Goal: Navigation & Orientation: Find specific page/section

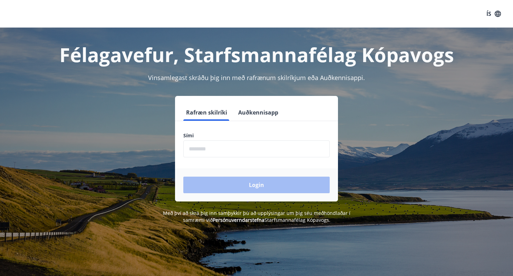
click at [261, 150] on input "phone" at bounding box center [256, 149] width 146 height 17
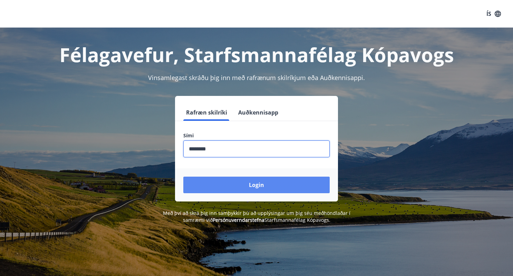
type input "********"
click at [264, 187] on button "Login" at bounding box center [256, 185] width 146 height 17
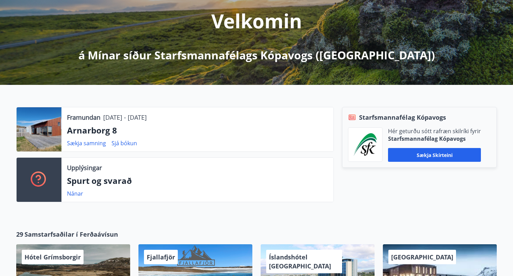
scroll to position [104, 0]
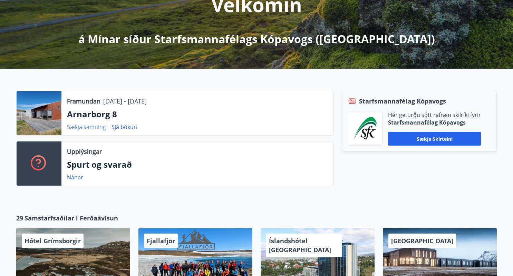
click at [99, 126] on link "Sækja samning" at bounding box center [86, 127] width 39 height 8
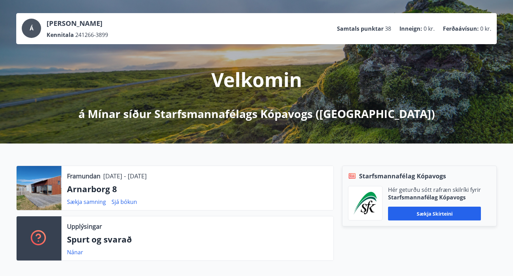
scroll to position [0, 0]
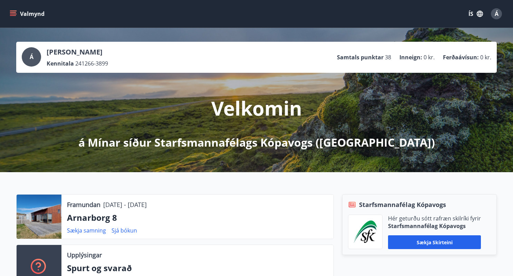
click at [13, 11] on icon "menu" at bounding box center [14, 11] width 8 height 1
click at [495, 12] on span "Á" at bounding box center [497, 14] width 4 height 8
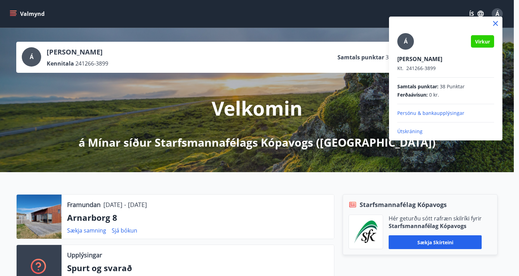
click at [13, 12] on div at bounding box center [259, 138] width 519 height 276
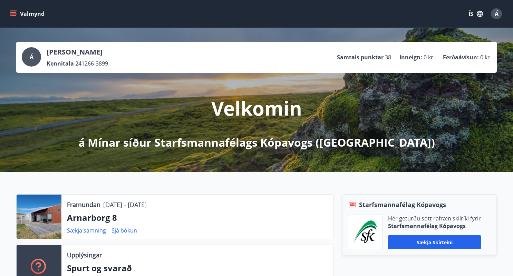
click at [13, 12] on icon "menu" at bounding box center [13, 13] width 7 height 7
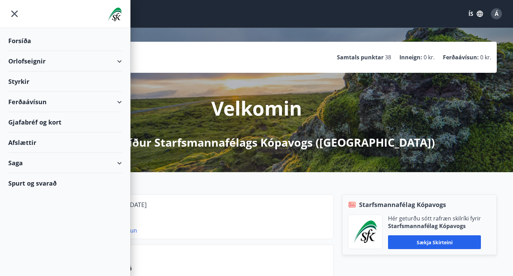
click at [115, 60] on div "Orlofseignir" at bounding box center [65, 61] width 114 height 20
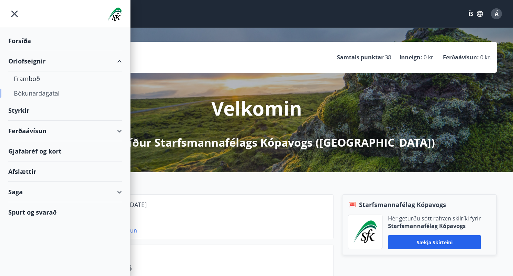
click at [49, 94] on div "Bókunardagatal" at bounding box center [65, 93] width 103 height 15
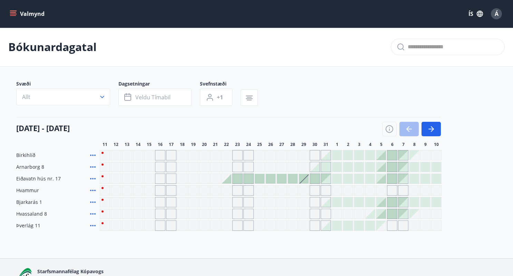
click at [15, 13] on icon "menu" at bounding box center [13, 12] width 6 height 1
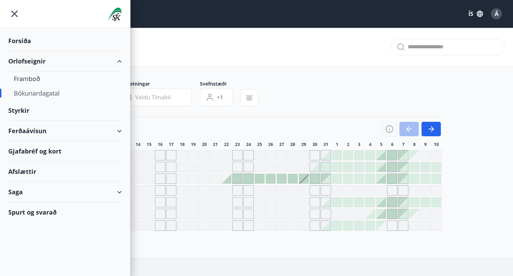
click at [115, 191] on div "Saga" at bounding box center [65, 192] width 114 height 20
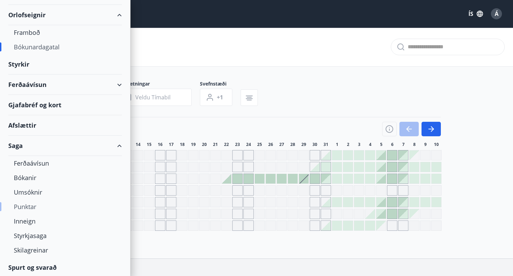
scroll to position [48, 0]
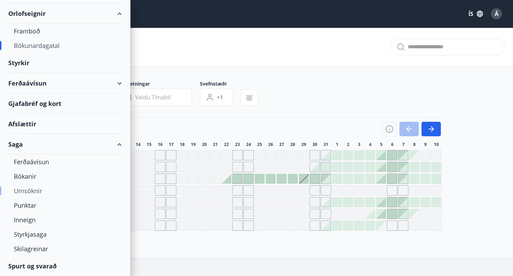
click at [32, 191] on div "Umsóknir" at bounding box center [65, 191] width 103 height 15
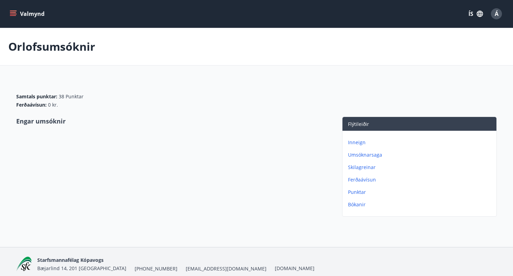
click at [357, 144] on p "Inneign" at bounding box center [421, 142] width 146 height 7
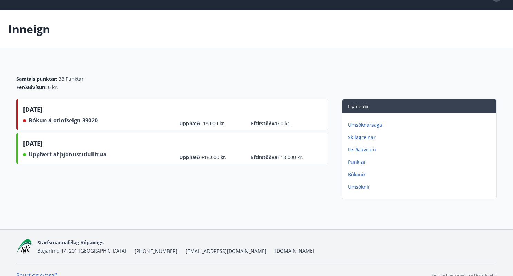
scroll to position [1, 0]
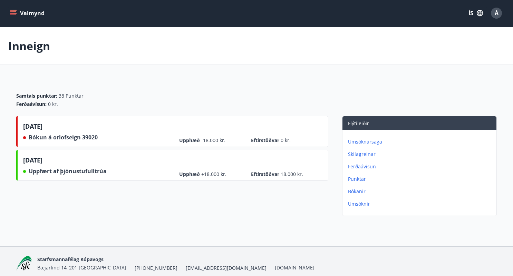
click at [359, 194] on p "Bókanir" at bounding box center [421, 191] width 146 height 7
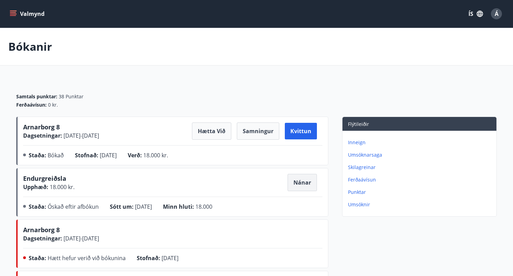
click at [302, 190] on button "Nánar" at bounding box center [302, 182] width 29 height 17
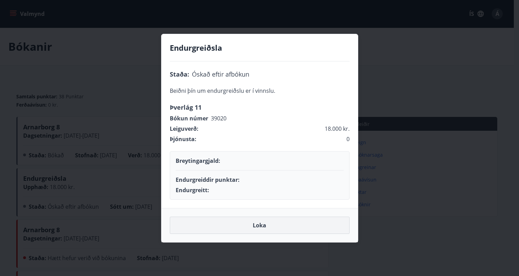
click at [270, 223] on button "Loka" at bounding box center [260, 225] width 180 height 17
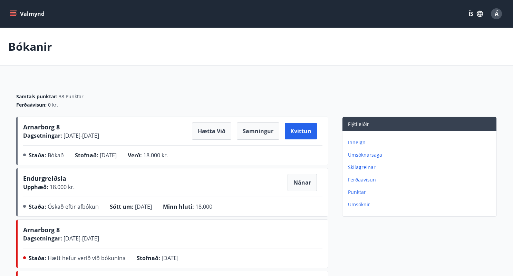
click at [12, 13] on icon "menu" at bounding box center [13, 13] width 7 height 7
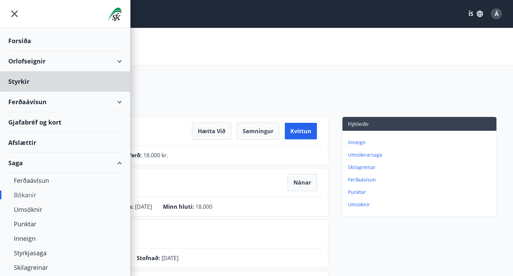
click at [27, 41] on div "Forsíða" at bounding box center [65, 41] width 114 height 20
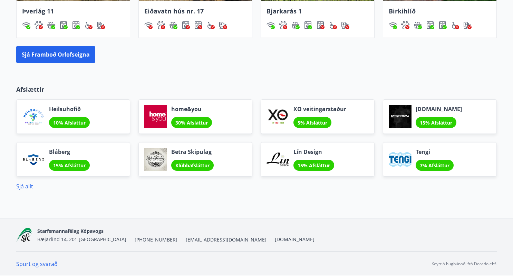
scroll to position [553, 0]
click at [28, 183] on link "Sjá allt" at bounding box center [24, 187] width 17 height 8
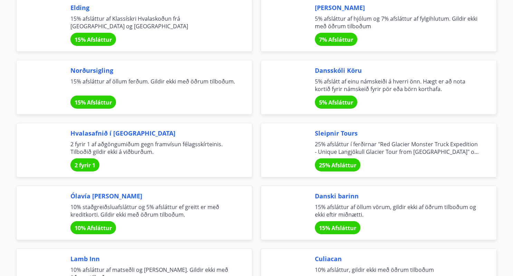
scroll to position [1624, 0]
